Goal: Browse casually: Explore the website without a specific task or goal

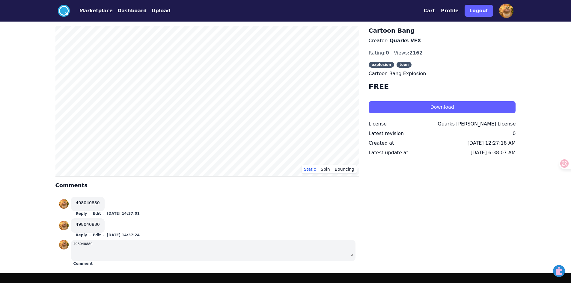
click at [85, 13] on button "Marketplace" at bounding box center [95, 10] width 33 height 7
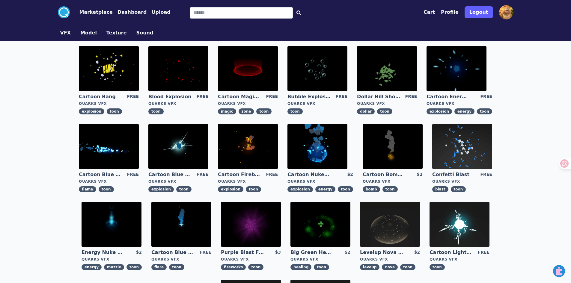
click at [188, 141] on img at bounding box center [178, 146] width 60 height 45
click at [120, 75] on img at bounding box center [109, 68] width 60 height 45
click at [174, 71] on img at bounding box center [178, 68] width 60 height 45
click at [250, 72] on img at bounding box center [248, 68] width 60 height 45
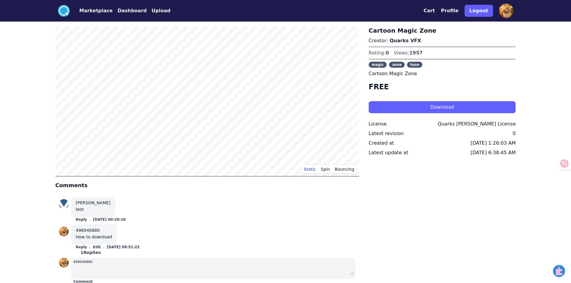
click at [34, 134] on div ".cls-1{fill:#fff;}.cls-2{fill:#29abe2;} Marketplace Dashboard Upload Cart Profi…" at bounding box center [285, 190] width 571 height 380
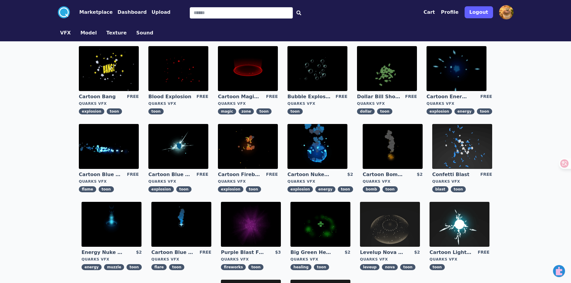
click at [177, 136] on img at bounding box center [178, 146] width 60 height 45
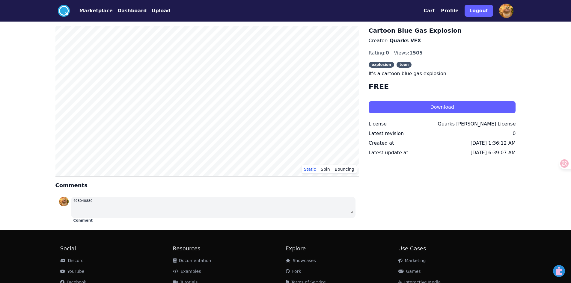
click at [400, 87] on h4 "FREE" at bounding box center [441, 87] width 147 height 10
click at [433, 11] on button "Cart" at bounding box center [428, 10] width 11 height 7
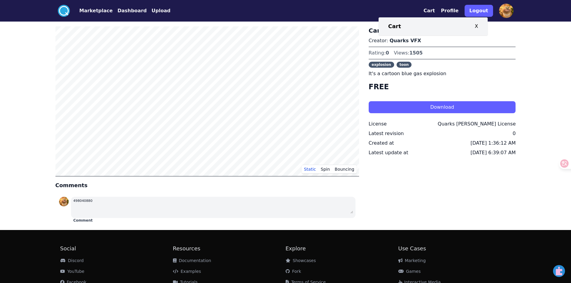
click at [395, 23] on div "Cart X" at bounding box center [432, 26] width 109 height 18
click at [394, 24] on h3 "Cart" at bounding box center [394, 26] width 13 height 8
click at [132, 12] on button "Dashboard" at bounding box center [131, 10] width 29 height 7
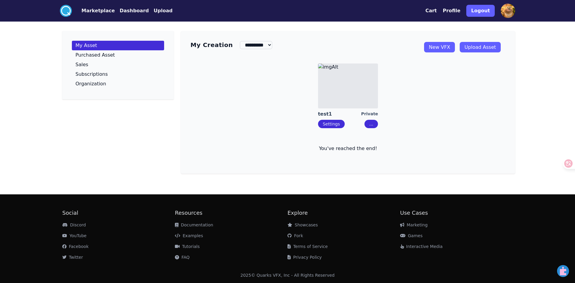
click at [371, 126] on button "..." at bounding box center [371, 124] width 13 height 8
click at [379, 134] on div "Edit" at bounding box center [380, 135] width 8 height 6
